Goal: Navigation & Orientation: Find specific page/section

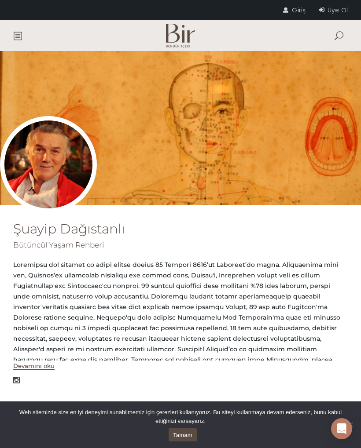
click at [21, 33] on span at bounding box center [17, 35] width 9 height 9
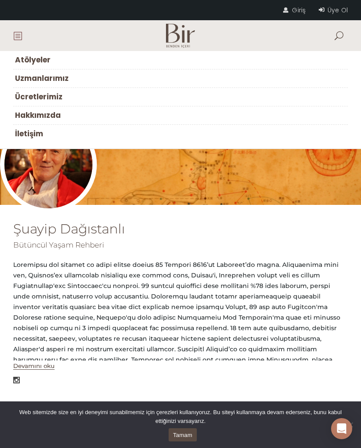
click at [48, 139] on link "İletişim" at bounding box center [180, 134] width 334 height 18
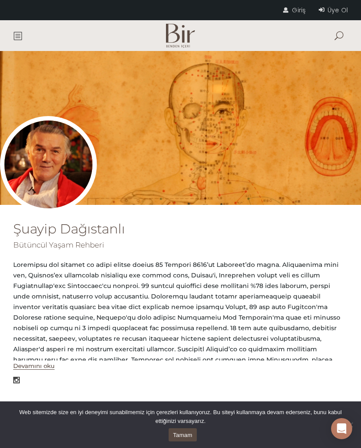
click at [23, 30] on link at bounding box center [19, 35] width 13 height 31
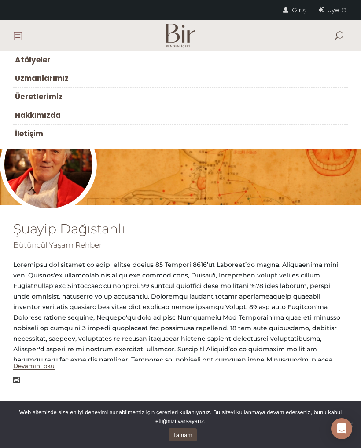
click at [68, 99] on link "Ücretlerimiz" at bounding box center [180, 97] width 334 height 18
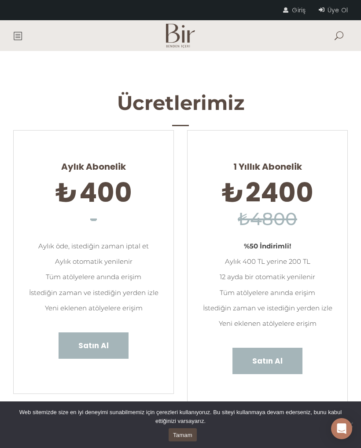
click at [18, 31] on span at bounding box center [17, 35] width 9 height 9
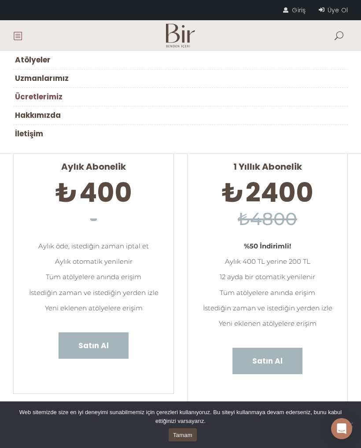
click at [38, 78] on span "Uzmanlarımız" at bounding box center [42, 78] width 54 height 11
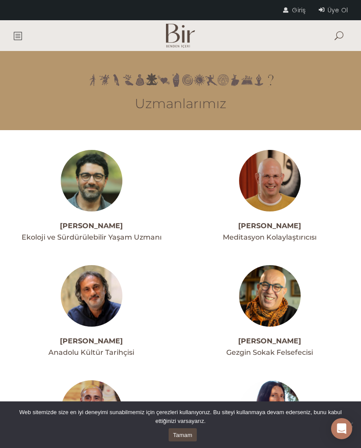
click at [25, 38] on link at bounding box center [19, 35] width 13 height 31
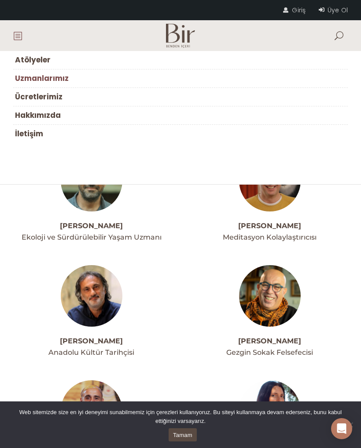
click at [25, 64] on span "Atölyeler" at bounding box center [33, 60] width 36 height 11
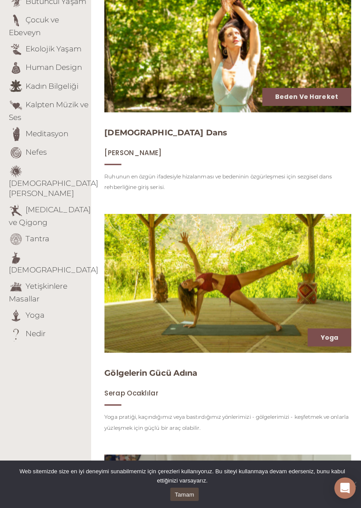
scroll to position [179, 0]
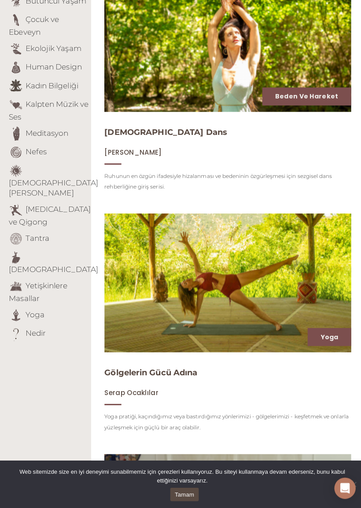
click at [27, 182] on link "[DEMOGRAPHIC_DATA][PERSON_NAME]" at bounding box center [53, 191] width 88 height 19
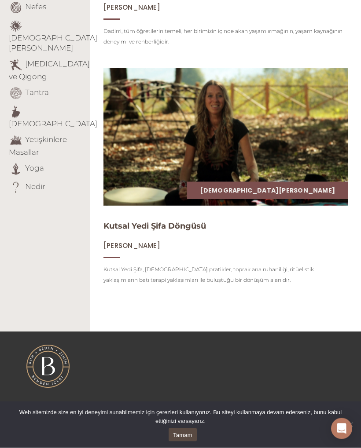
scroll to position [348, 0]
